Goal: Task Accomplishment & Management: Use online tool/utility

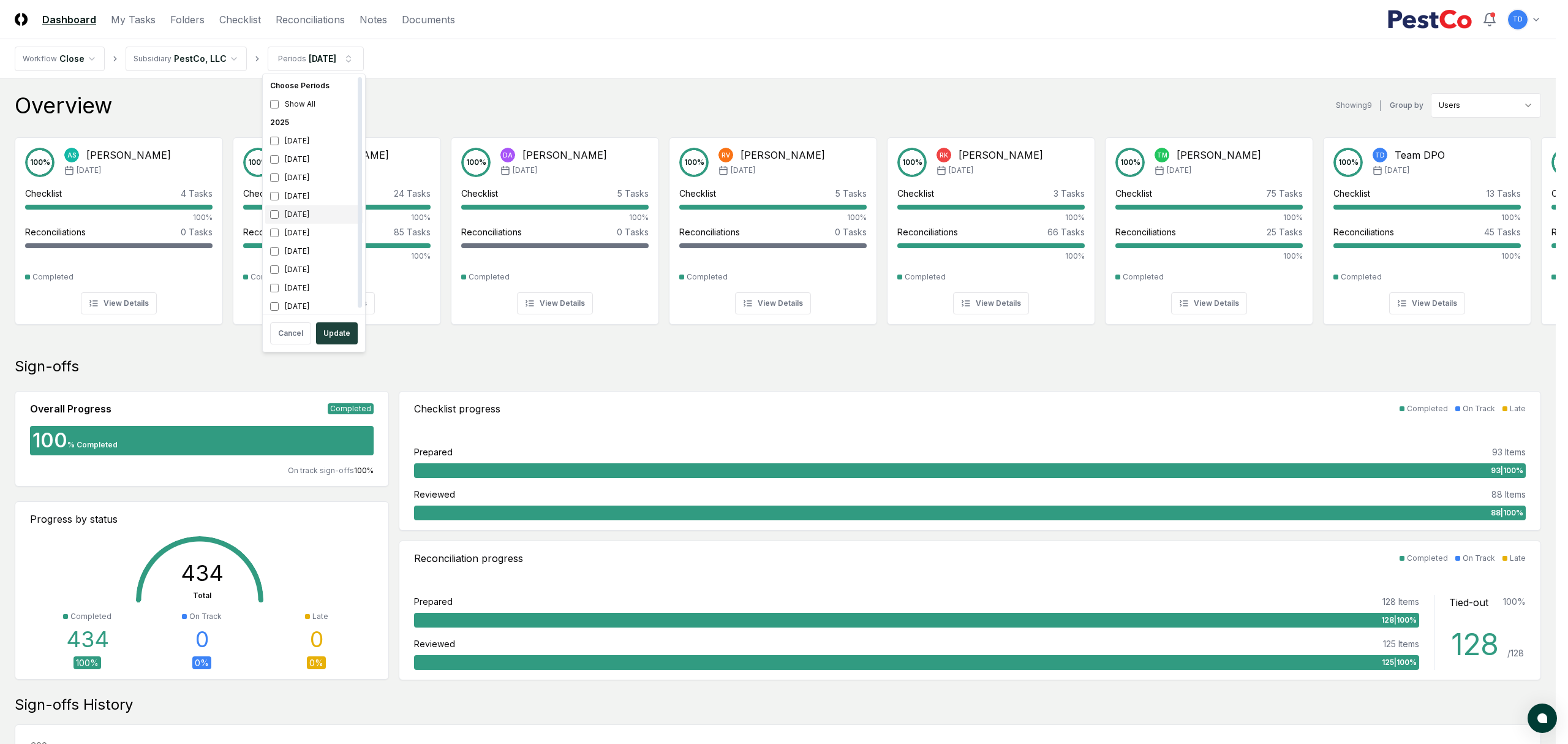
click at [270, 214] on div "[DATE]" at bounding box center [314, 214] width 97 height 18
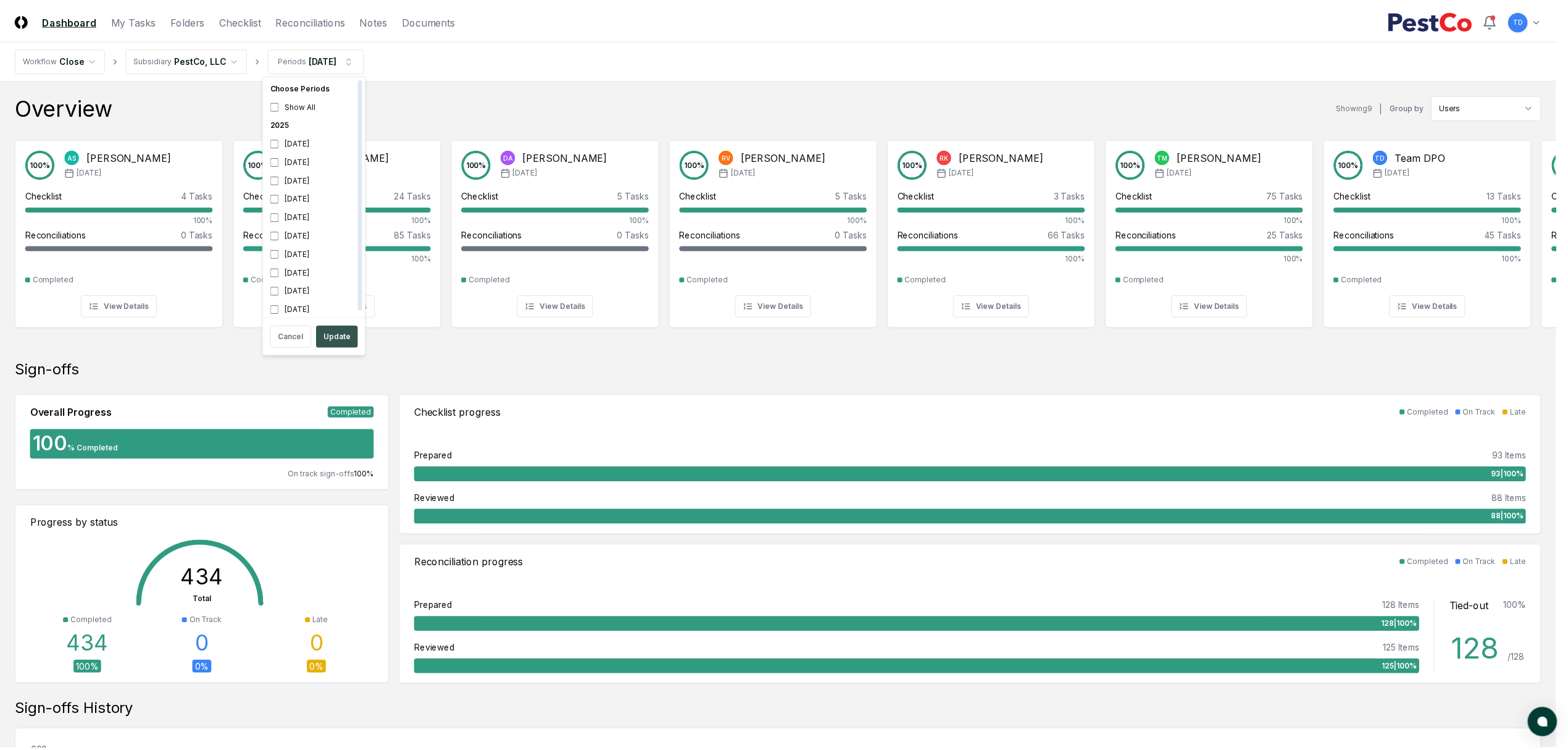
scroll to position [4, 0]
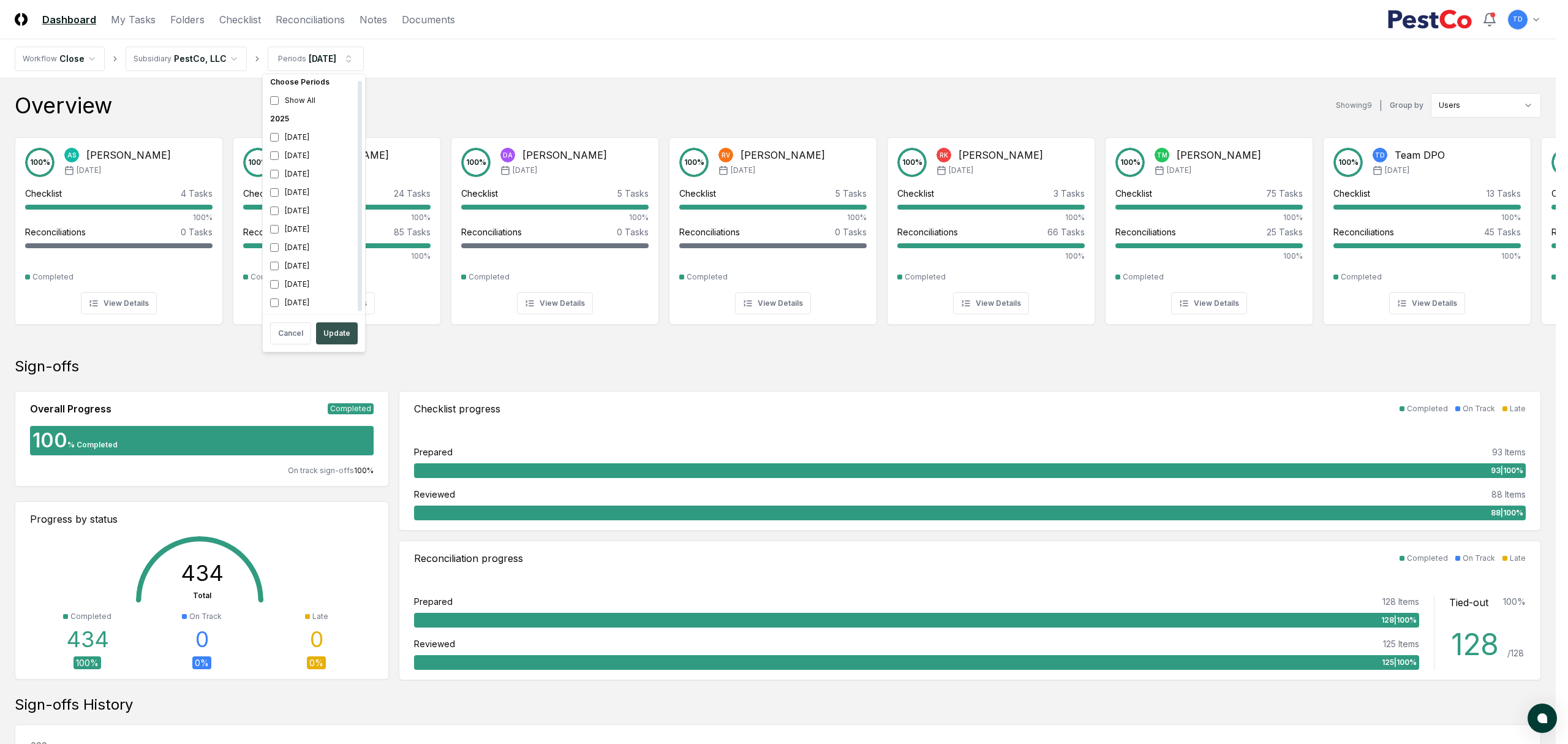
click at [337, 329] on button "Update" at bounding box center [337, 333] width 42 height 22
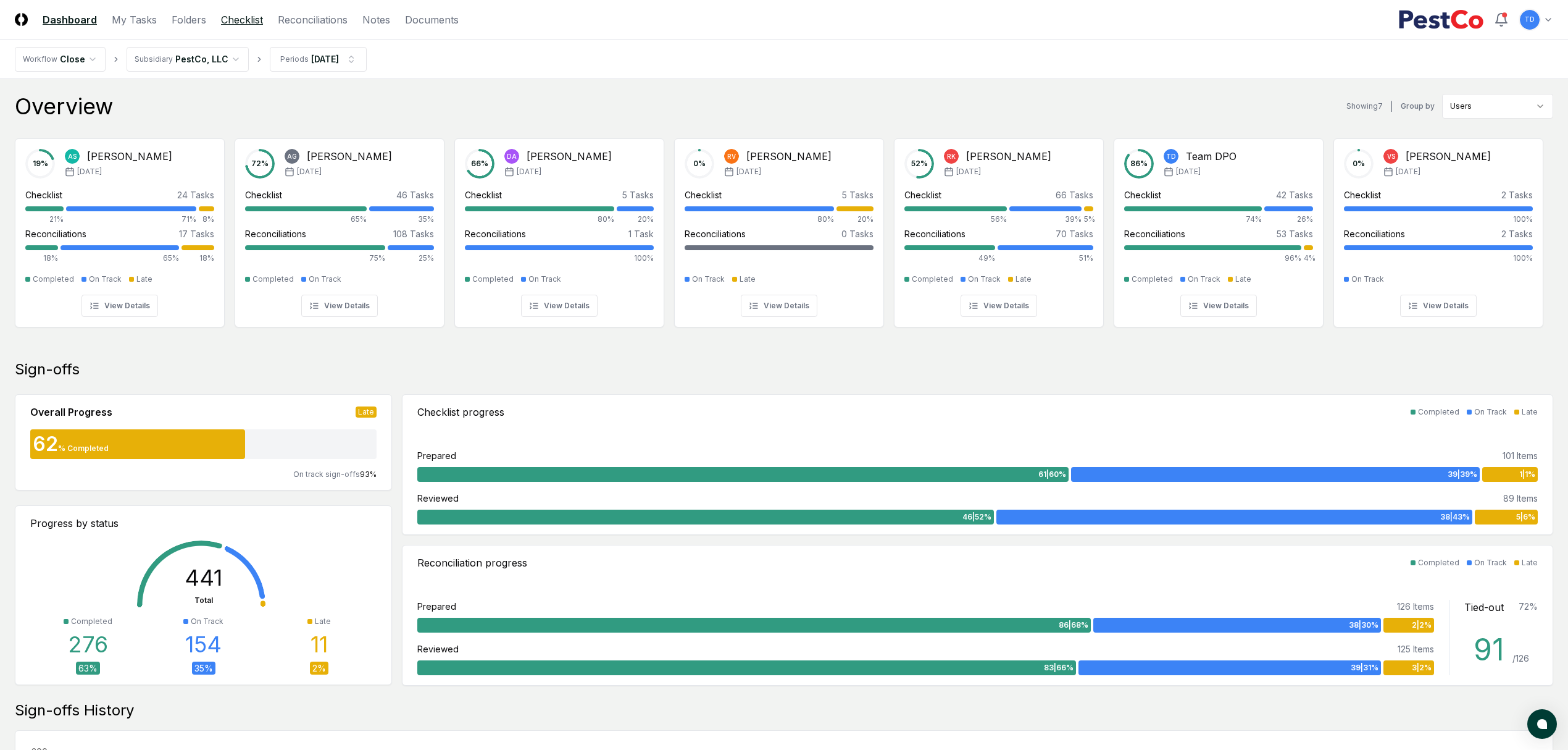
click at [238, 17] on link "Checklist" at bounding box center [242, 19] width 42 height 15
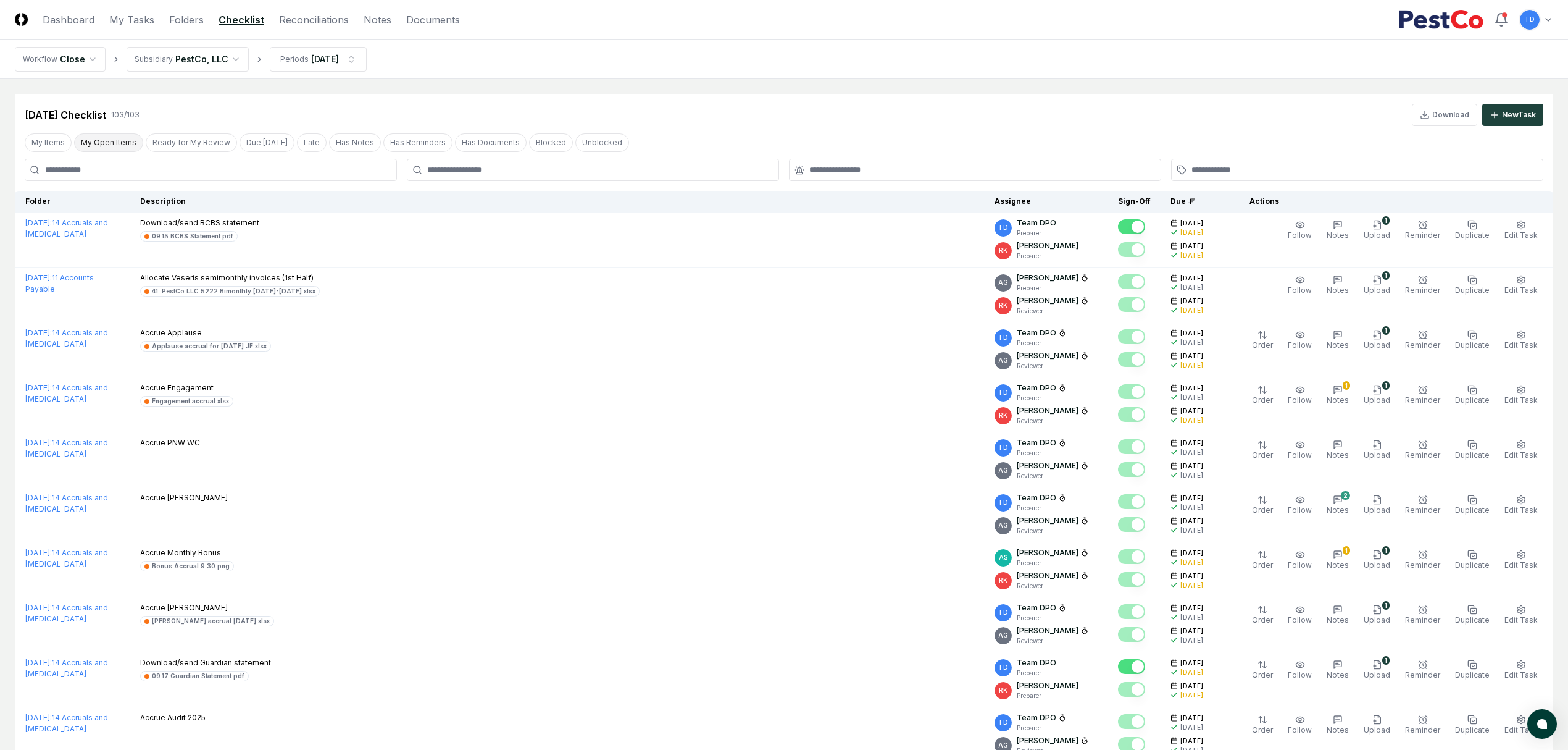
click at [107, 144] on button "My Open Items" at bounding box center [108, 142] width 69 height 19
